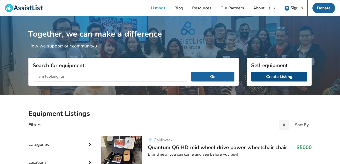
click at [267, 76] on link "Create Listing" at bounding box center [279, 77] width 56 height 10
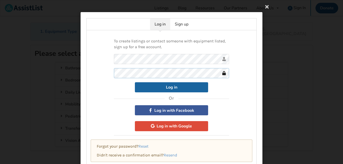
click at [135, 82] on button "Log in" at bounding box center [171, 87] width 73 height 10
click at [178, 25] on link "Sign up" at bounding box center [181, 24] width 23 height 12
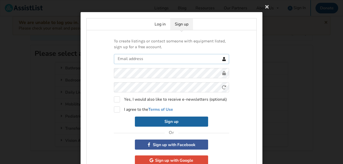
click at [159, 60] on input "text" at bounding box center [171, 59] width 115 height 10
type input "lisapat527@gmail.com"
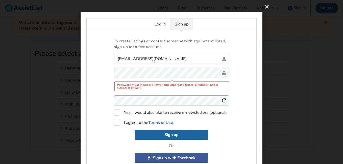
click at [148, 85] on form "lisapat527@gmail.com Password must include: a lower and uppercase letter, a num…" at bounding box center [171, 97] width 115 height 86
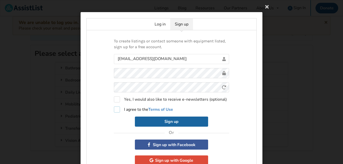
click at [116, 112] on label "I agree to the Terms of Use" at bounding box center [143, 110] width 59 height 6
checkbox input "true"
click at [144, 121] on button "Sign up" at bounding box center [171, 122] width 73 height 10
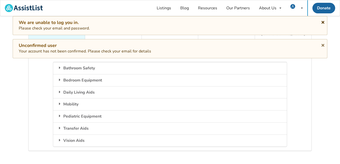
click at [321, 21] on icon at bounding box center [322, 21] width 5 height 4
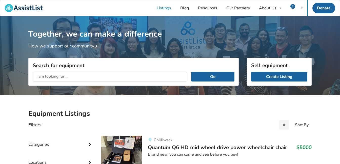
click at [322, 23] on icon at bounding box center [322, 21] width 5 height 4
click at [269, 76] on link "Create Listing" at bounding box center [279, 77] width 56 height 10
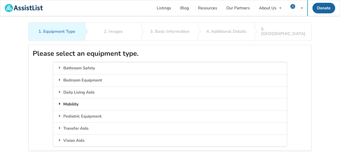
click at [74, 100] on div "Mobility" at bounding box center [169, 104] width 233 height 12
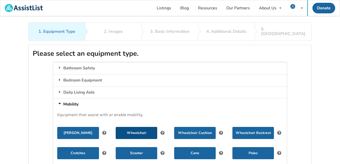
click at [139, 127] on button "Wheelchair" at bounding box center [136, 133] width 41 height 12
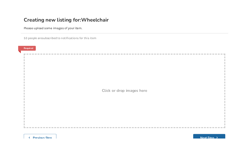
scroll to position [51, 0]
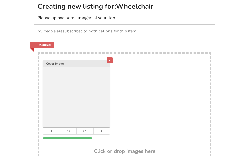
click at [107, 57] on div "x" at bounding box center [110, 60] width 6 height 6
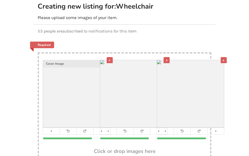
click at [227, 57] on div "x" at bounding box center [224, 60] width 6 height 6
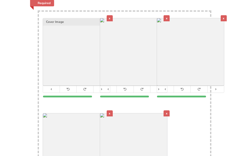
scroll to position [101, 0]
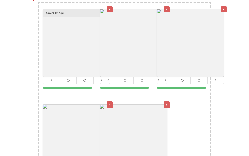
click at [164, 101] on div "x" at bounding box center [167, 104] width 6 height 6
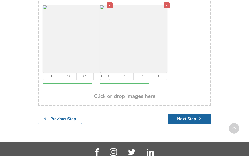
scroll to position [222, 0]
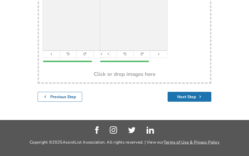
click at [211, 92] on button "Next Step" at bounding box center [190, 97] width 44 height 10
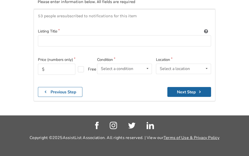
scroll to position [62, 0]
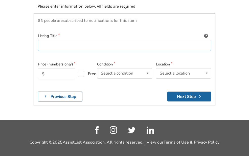
click at [38, 42] on input at bounding box center [124, 45] width 173 height 11
type input "Portable Electric Wheelchair"
click at [38, 68] on input "text" at bounding box center [56, 73] width 37 height 11
type input "1000"
click at [103, 71] on div "Select a condition" at bounding box center [117, 73] width 32 height 4
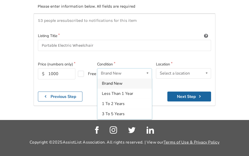
click at [102, 80] on span "Brand New" at bounding box center [112, 83] width 20 height 6
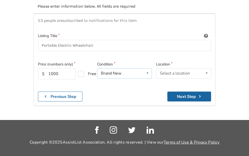
click at [132, 70] on div "Brand New Brand New Less Than 1 Year 1 To 2 Years 3 To 5 Years Over 5 Years" at bounding box center [124, 73] width 55 height 10
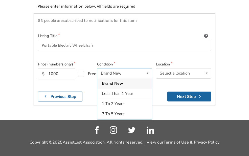
click at [132, 70] on div "Brand New Brand New Less Than 1 Year 1 To 2 Years 3 To 5 Years Over 5 Years" at bounding box center [124, 73] width 55 height 10
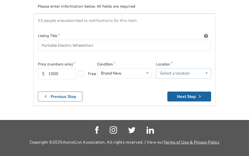
click at [189, 71] on div "Select a location" at bounding box center [175, 73] width 30 height 4
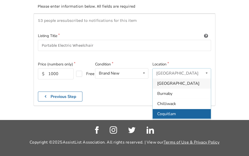
click at [176, 111] on span "Coquitlam" at bounding box center [166, 114] width 19 height 6
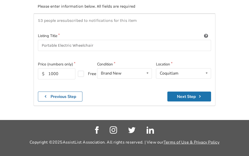
click at [211, 92] on button "Next Step" at bounding box center [189, 96] width 44 height 10
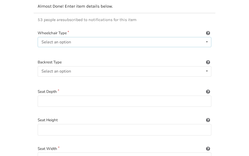
click at [75, 37] on div "Select an option Power/electric Manual Transport Tilt" at bounding box center [125, 42] width 174 height 10
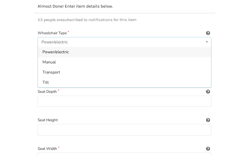
click at [42, 49] on span "Power/electric" at bounding box center [55, 52] width 26 height 6
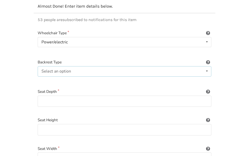
click at [53, 66] on div "Select an option Sling (standard upholstery) Hardshell (rigid) Tension-adjustab…" at bounding box center [125, 71] width 174 height 10
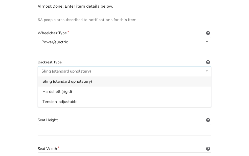
click at [53, 69] on div "Sling (standard upholstery)" at bounding box center [66, 71] width 50 height 4
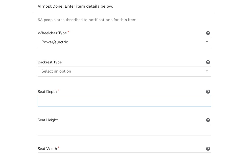
click at [56, 95] on input at bounding box center [125, 100] width 174 height 11
type input "16""
click at [59, 124] on input at bounding box center [125, 129] width 174 height 11
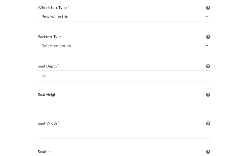
scroll to position [113, 0]
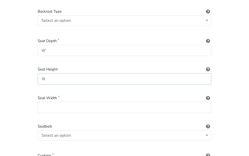
type input "18"
click at [43, 104] on input at bounding box center [125, 106] width 174 height 11
type input "16""
click at [38, 75] on input "18" at bounding box center [125, 78] width 174 height 11
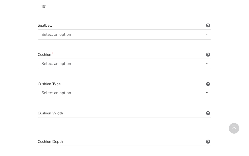
scroll to position [214, 0]
type input "18""
click at [73, 32] on div "Select an option Included Not included" at bounding box center [125, 34] width 174 height 10
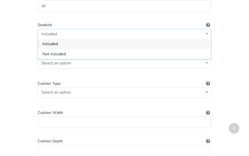
click at [73, 32] on div "Included Included Not included" at bounding box center [125, 34] width 174 height 10
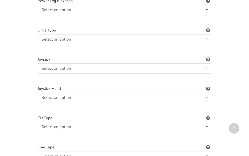
scroll to position [618, 0]
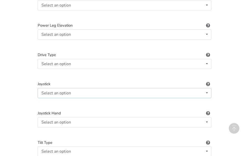
click at [53, 90] on div "Select an option Not applicable Pin Mushroom cap Golf ball Goal post" at bounding box center [125, 93] width 174 height 10
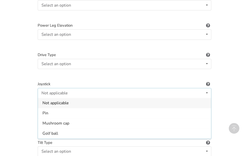
click at [53, 89] on div "Not applicable Not applicable Pin Mushroom cap Golf ball Goal post" at bounding box center [125, 93] width 174 height 10
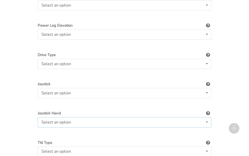
click at [63, 117] on div "Select an option Not applicable Right Left" at bounding box center [125, 122] width 174 height 10
click at [63, 117] on div "Not applicable Not applicable Right Left" at bounding box center [125, 122] width 174 height 10
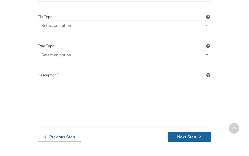
scroll to position [745, 0]
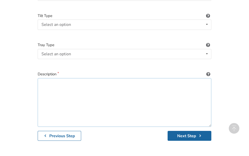
click at [38, 79] on textarea at bounding box center [125, 102] width 174 height 49
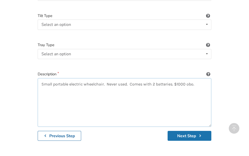
type textarea "Small portable electric wheelchair. Never used. Comes with 2 batteries. $1000 o…"
click at [204, 132] on button "Next Step" at bounding box center [190, 136] width 44 height 10
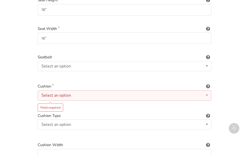
scroll to position [202, 0]
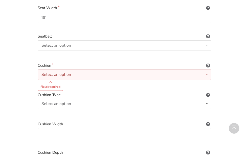
click at [80, 72] on div "Select an option Included Not included" at bounding box center [125, 74] width 174 height 10
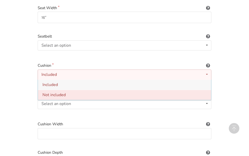
click at [42, 92] on span "Not included" at bounding box center [53, 95] width 23 height 6
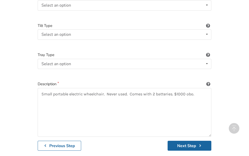
scroll to position [784, 0]
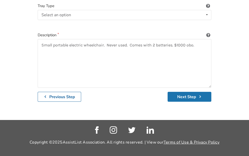
click at [202, 92] on button "Next Step" at bounding box center [190, 97] width 44 height 10
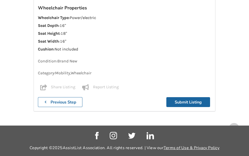
scroll to position [463, 0]
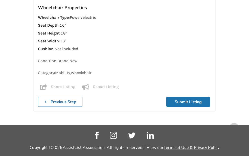
click at [210, 97] on button "Submit Listing" at bounding box center [188, 102] width 44 height 10
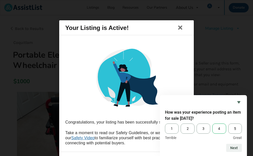
click at [218, 128] on span "4" at bounding box center [219, 128] width 14 height 10
click at [212, 123] on input "4" at bounding box center [212, 123] width 0 height 0
click at [234, 148] on button "Next" at bounding box center [234, 147] width 16 height 8
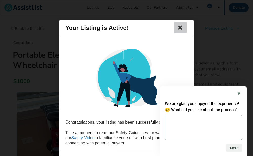
click at [180, 28] on icon at bounding box center [180, 28] width 7 height 6
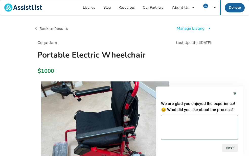
click at [39, 30] on span "Back to Results" at bounding box center [53, 28] width 29 height 5
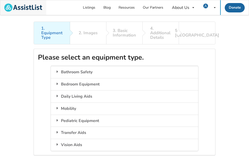
click at [24, 8] on img at bounding box center [23, 8] width 38 height 8
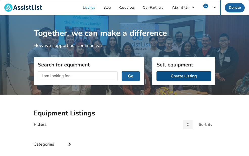
click at [204, 75] on link "Create Listing" at bounding box center [184, 76] width 55 height 10
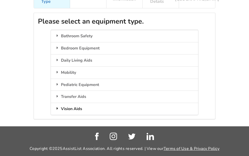
scroll to position [47, 0]
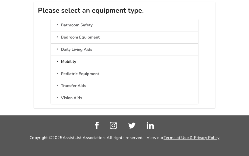
click at [51, 58] on div "Mobility" at bounding box center [124, 61] width 147 height 12
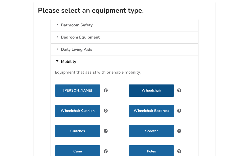
click at [129, 85] on button "Wheelchair" at bounding box center [152, 90] width 46 height 12
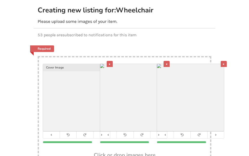
click at [227, 61] on div "x" at bounding box center [224, 64] width 6 height 6
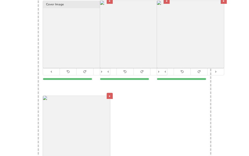
scroll to position [97, 0]
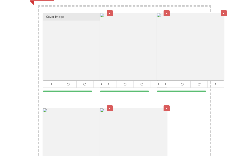
click at [164, 105] on div "x" at bounding box center [167, 108] width 6 height 6
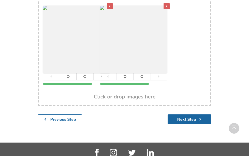
scroll to position [222, 0]
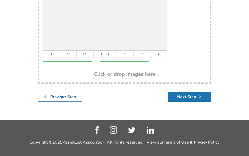
click at [211, 92] on button "Next Step" at bounding box center [190, 97] width 44 height 10
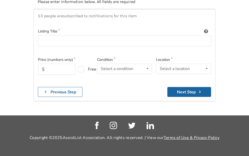
scroll to position [62, 0]
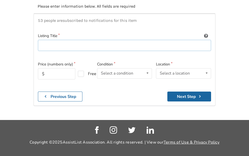
click at [40, 42] on input at bounding box center [124, 45] width 173 height 11
type input "Transport Wheelchair - Folding"
click at [38, 70] on input "text" at bounding box center [56, 73] width 37 height 11
type input "150"
click at [101, 71] on div "Select a condition" at bounding box center [117, 73] width 32 height 4
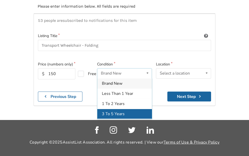
click at [108, 111] on span "3 To 5 Years" at bounding box center [113, 114] width 23 height 6
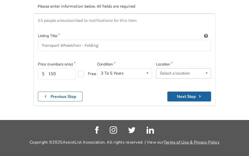
click at [177, 71] on div "Select a location" at bounding box center [175, 73] width 30 height 4
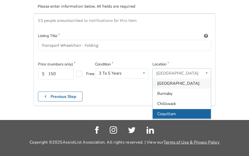
click at [176, 111] on span "Coquitlam" at bounding box center [166, 114] width 19 height 6
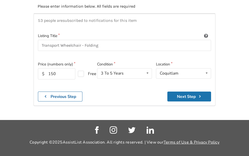
click at [210, 92] on button "Next Step" at bounding box center [189, 96] width 44 height 10
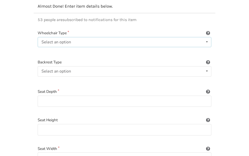
click at [62, 40] on div "Select an option Power/electric Manual Transport Tilt" at bounding box center [125, 42] width 174 height 10
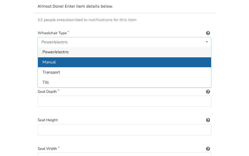
click at [42, 59] on span "Manual" at bounding box center [48, 62] width 13 height 6
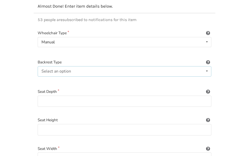
click at [41, 69] on div "Select an option" at bounding box center [56, 71] width 30 height 4
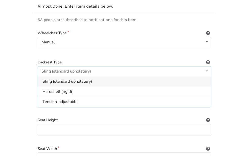
click at [42, 78] on span "Sling (standard upholstery)" at bounding box center [67, 81] width 50 height 6
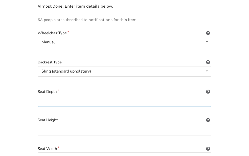
click at [48, 99] on input at bounding box center [125, 100] width 174 height 11
type input "16""
type input "18""
type input "16""
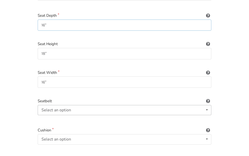
scroll to position [163, 0]
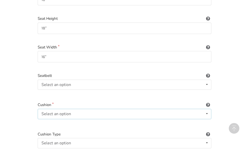
click at [45, 111] on div "Select an option Included Not included" at bounding box center [125, 114] width 174 height 10
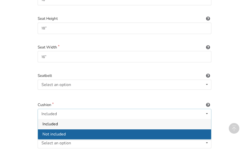
click at [42, 131] on span "Not included" at bounding box center [53, 134] width 23 height 6
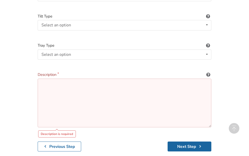
scroll to position [745, 0]
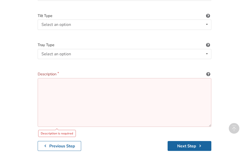
click at [38, 78] on textarea at bounding box center [125, 102] width 174 height 49
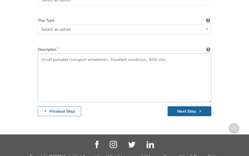
scroll to position [770, 0]
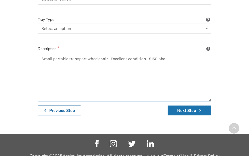
type textarea "Small portable transport wheelchair. Excellent condition. $150 obo."
click at [211, 105] on button "Next Step" at bounding box center [190, 110] width 44 height 10
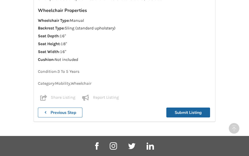
scroll to position [470, 0]
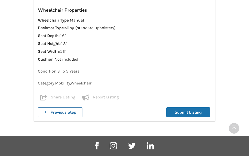
click at [210, 107] on button "Submit Listing" at bounding box center [188, 112] width 44 height 10
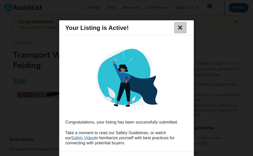
click at [179, 28] on icon at bounding box center [180, 28] width 7 height 6
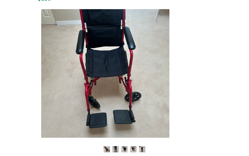
scroll to position [101, 0]
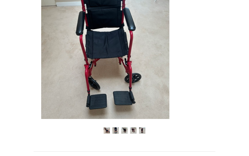
click at [113, 130] on img at bounding box center [116, 130] width 6 height 6
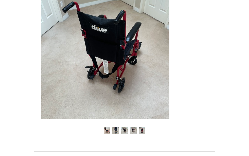
click at [104, 131] on img at bounding box center [107, 130] width 6 height 6
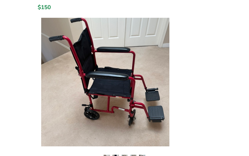
scroll to position [0, 0]
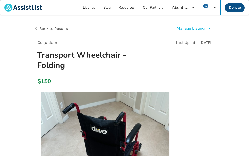
click at [235, 7] on link "Donate" at bounding box center [235, 7] width 20 height 9
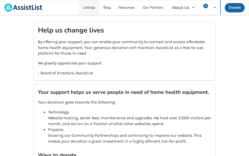
click at [92, 8] on link "Listings" at bounding box center [89, 7] width 20 height 15
